Goal: Find specific page/section: Find specific page/section

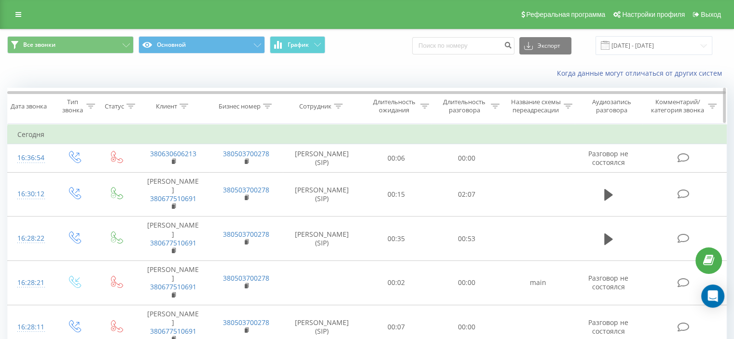
click at [335, 110] on th "Сотрудник" at bounding box center [322, 106] width 79 height 36
click at [336, 109] on div at bounding box center [338, 106] width 9 height 8
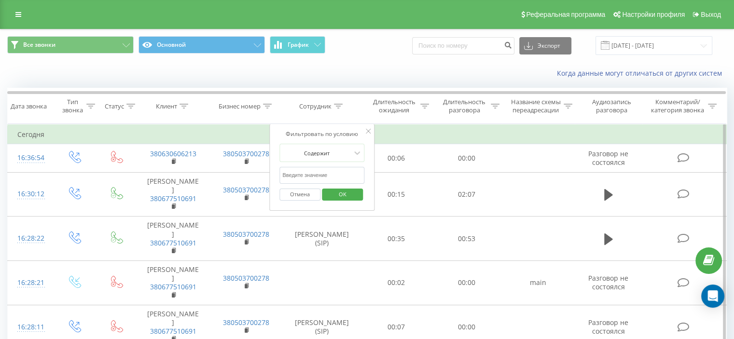
click at [321, 172] on input "text" at bounding box center [321, 175] width 85 height 17
type input "Хат"
click at [344, 197] on span "OK" at bounding box center [342, 194] width 27 height 15
